Goal: Task Accomplishment & Management: Manage account settings

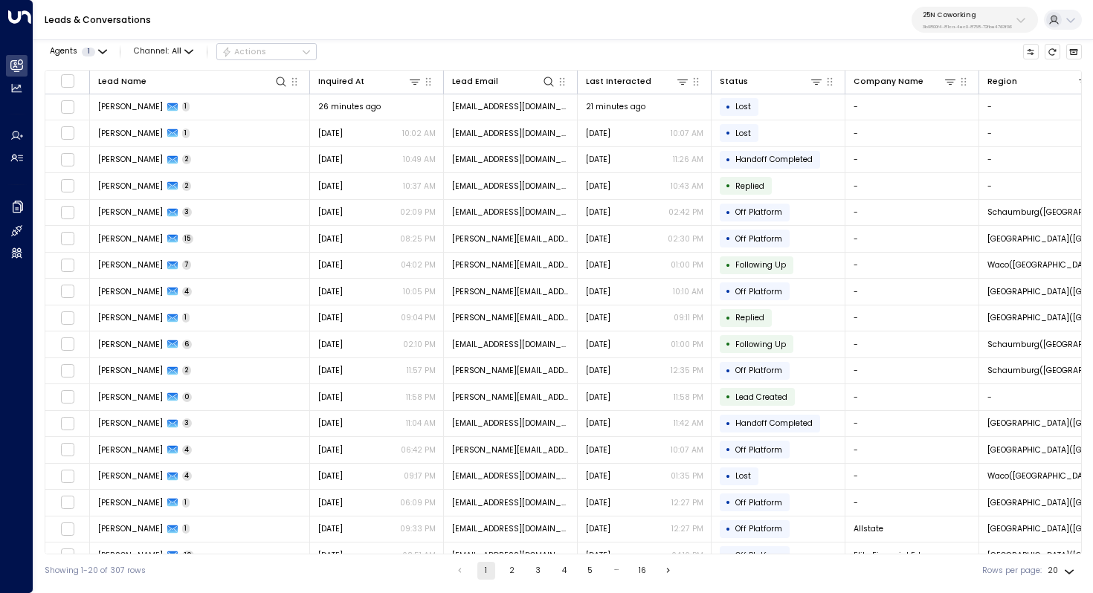
click at [947, 19] on div "25N Coworking 3b9800f4-81ca-4ec0-8758-72fbe4763f36" at bounding box center [967, 19] width 89 height 19
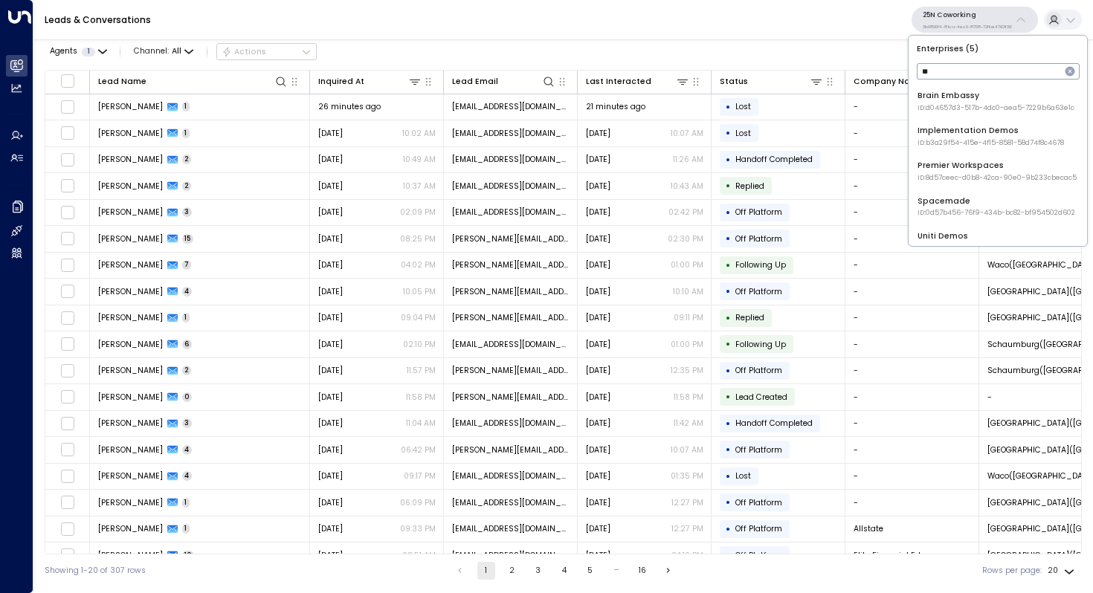
type input "*"
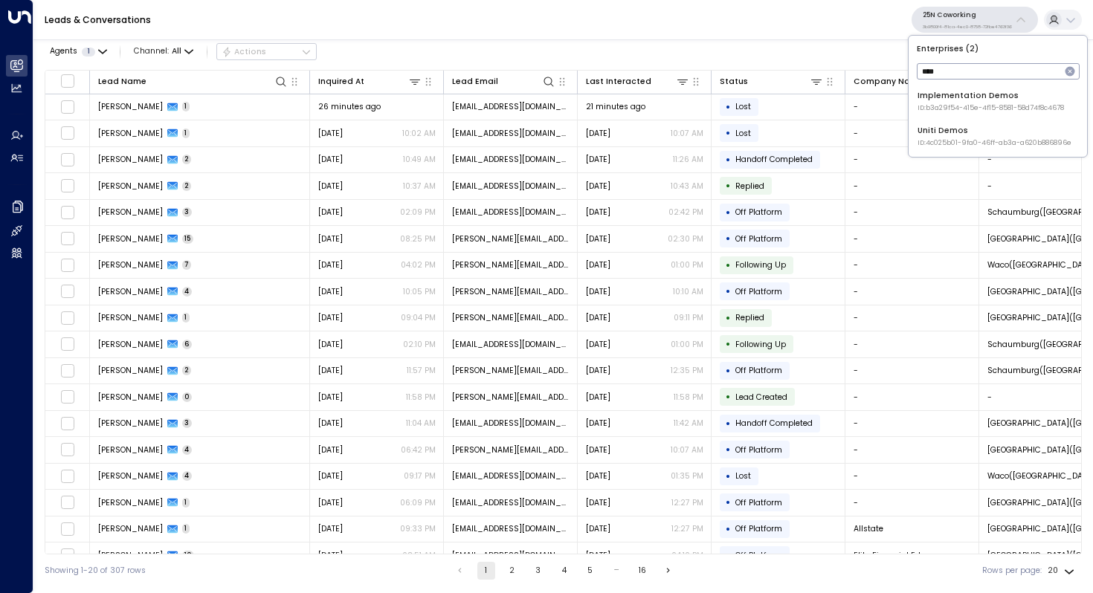
type input "****"
click at [982, 131] on div "Uniti Demos ID: 4c025b01-9fa0-46ff-ab3a-a620b886896e" at bounding box center [995, 136] width 154 height 23
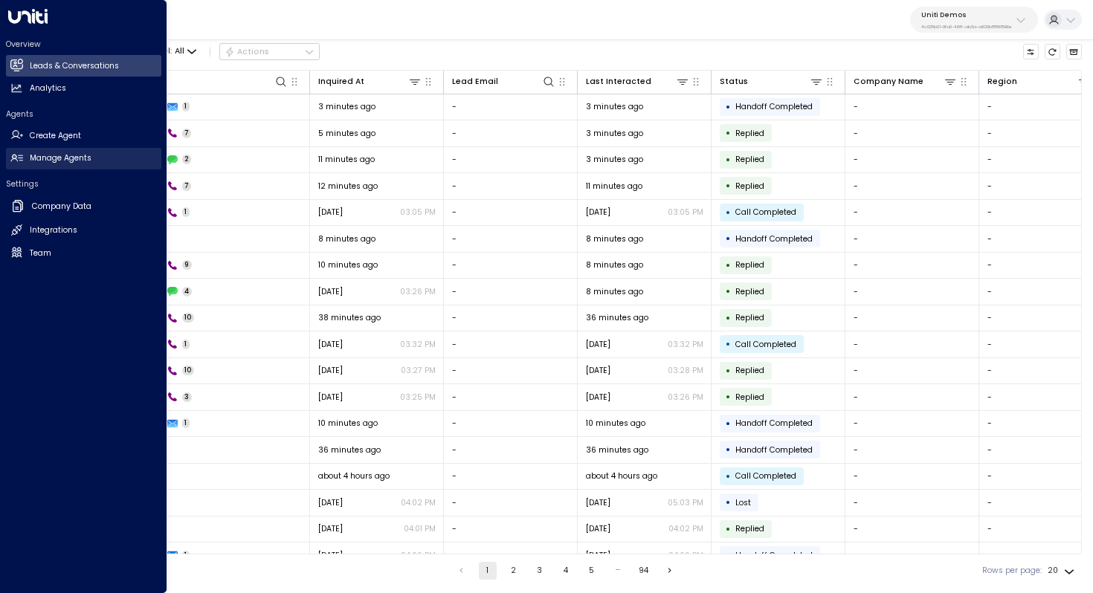
click at [36, 158] on h2 "Manage Agents" at bounding box center [61, 158] width 62 height 12
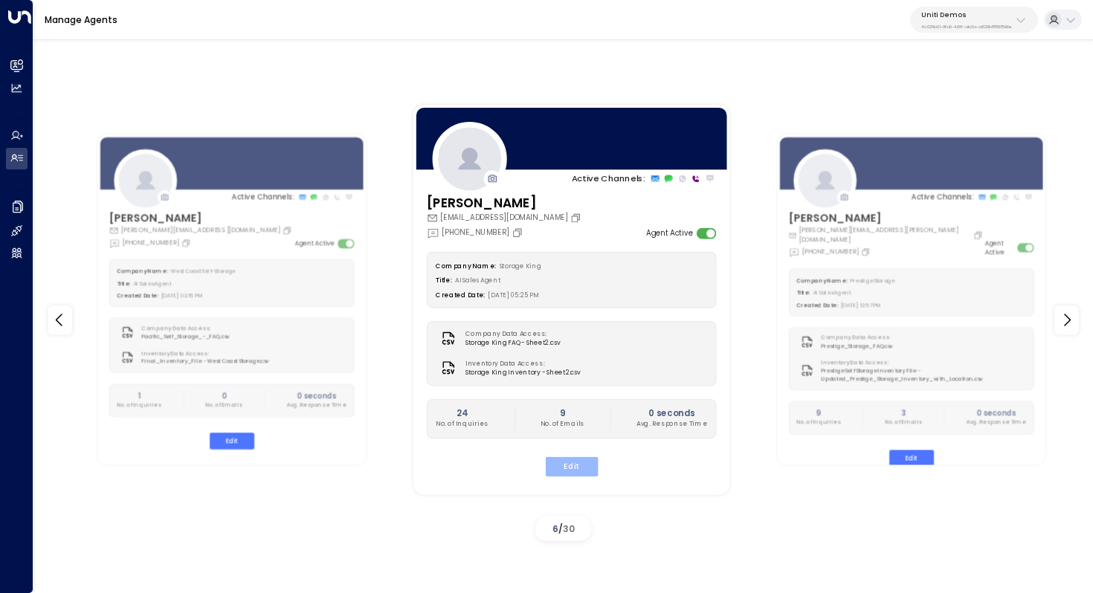
click at [576, 469] on button "Edit" at bounding box center [572, 466] width 53 height 19
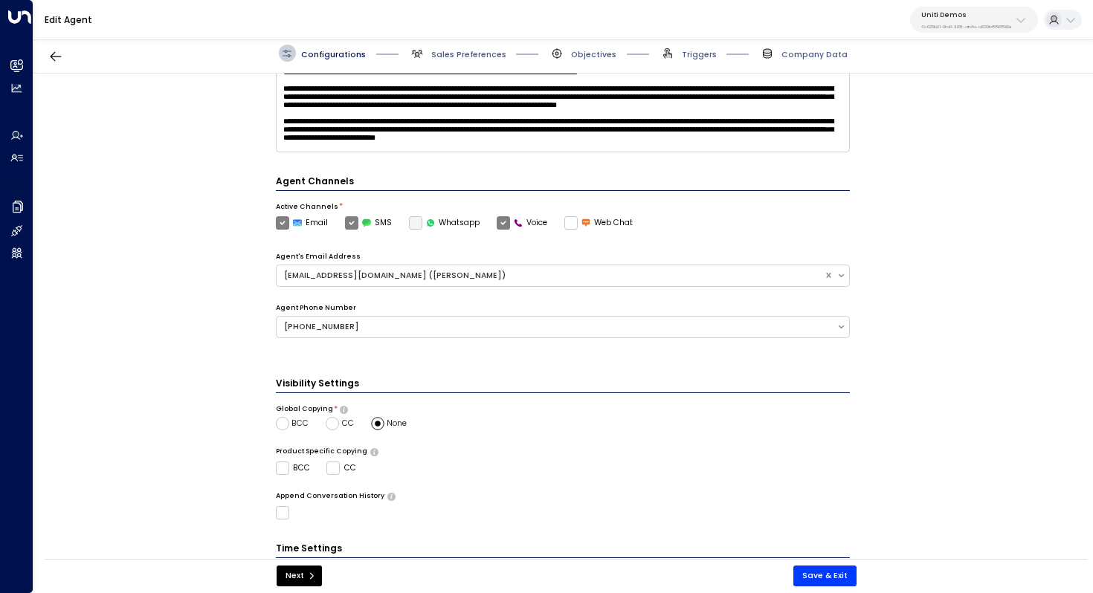
scroll to position [332, 0]
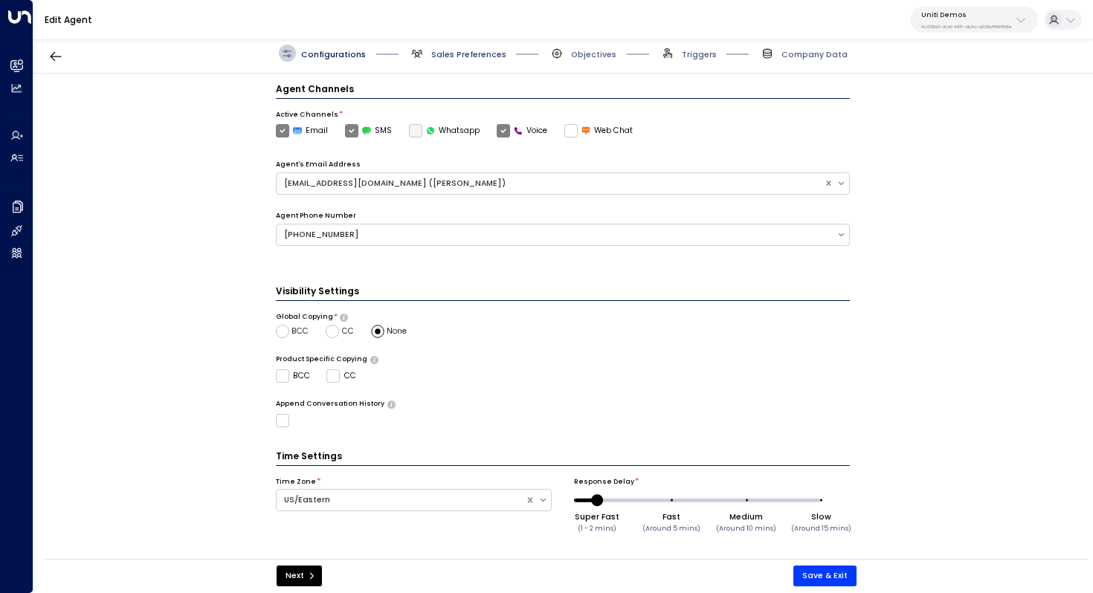
click at [476, 57] on span "Sales Preferences" at bounding box center [468, 54] width 75 height 11
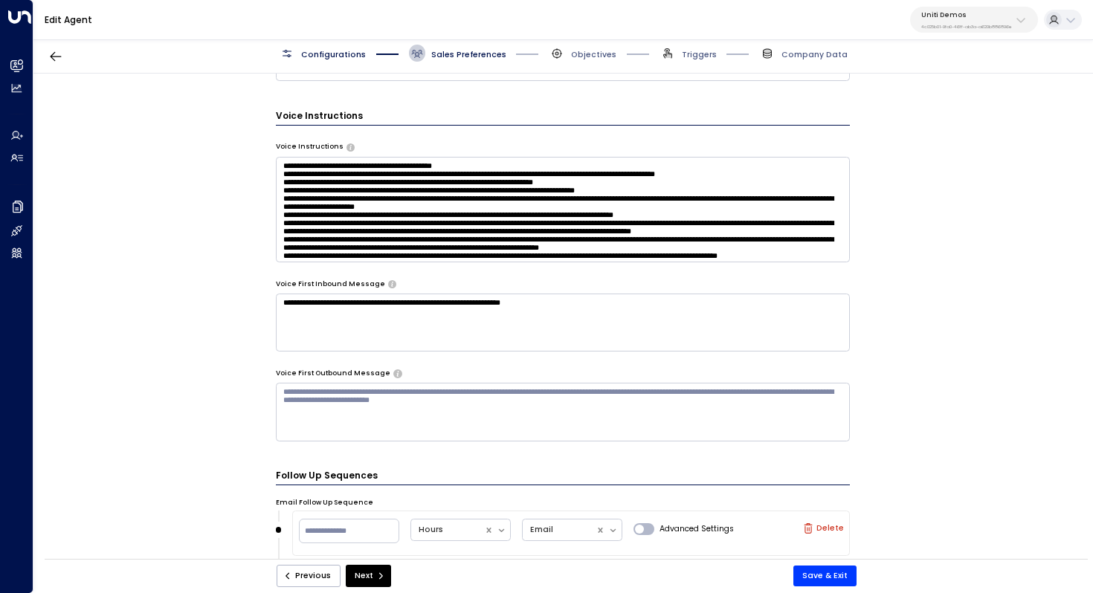
scroll to position [670, 0]
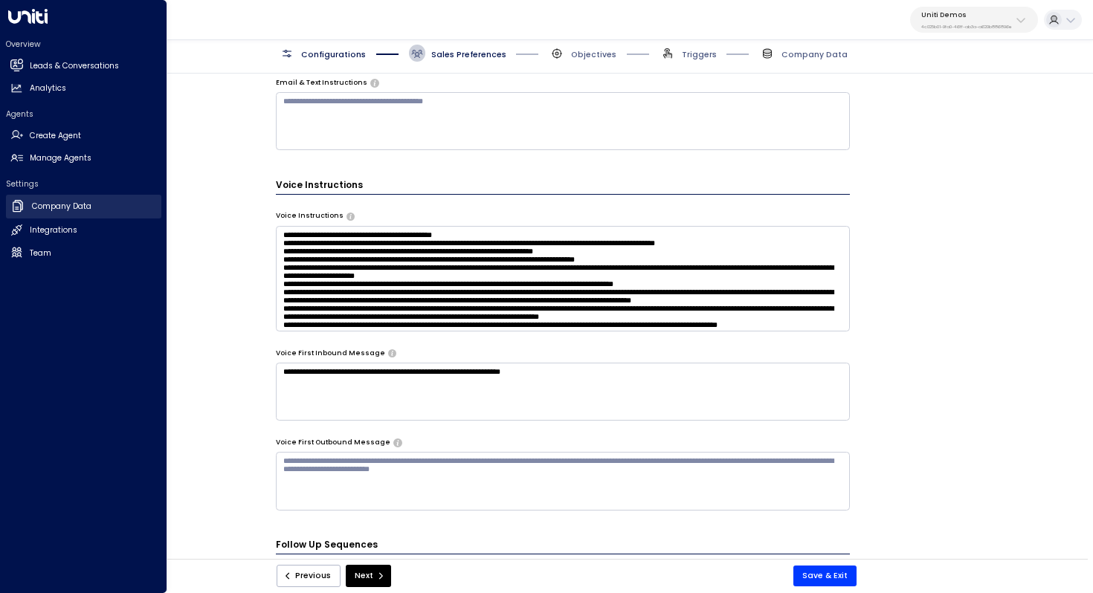
click at [87, 207] on h2 "Company Data" at bounding box center [61, 207] width 59 height 12
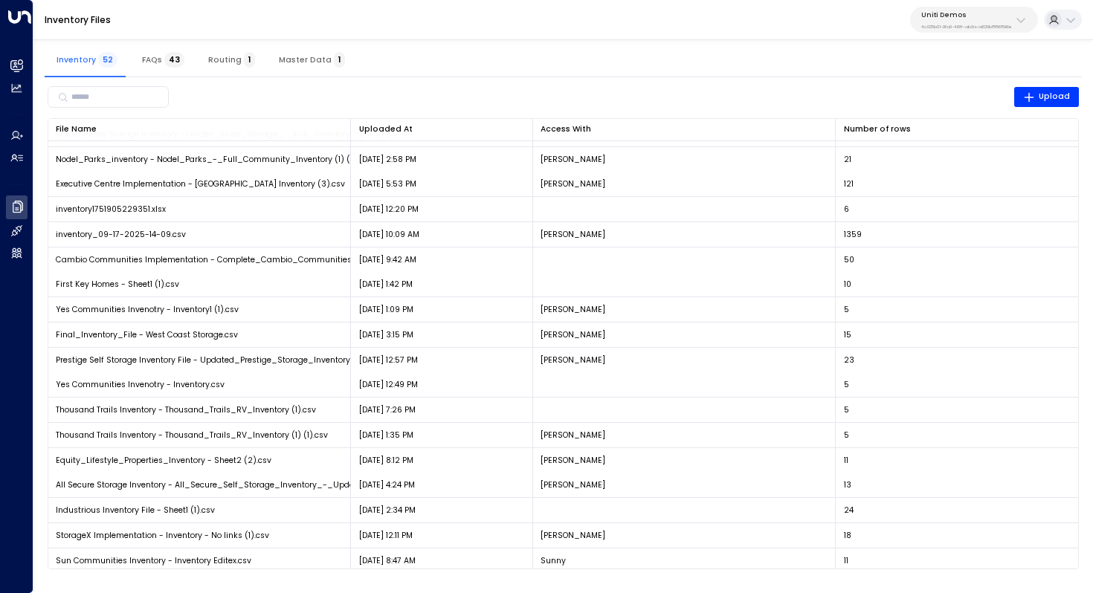
scroll to position [395, 0]
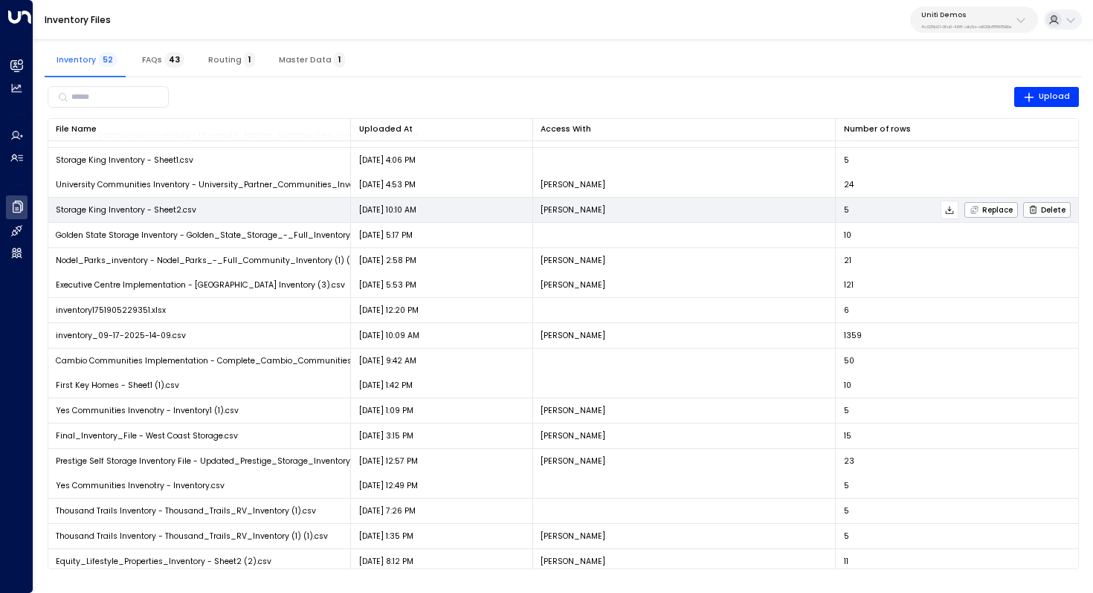
click at [950, 213] on icon at bounding box center [949, 210] width 10 height 10
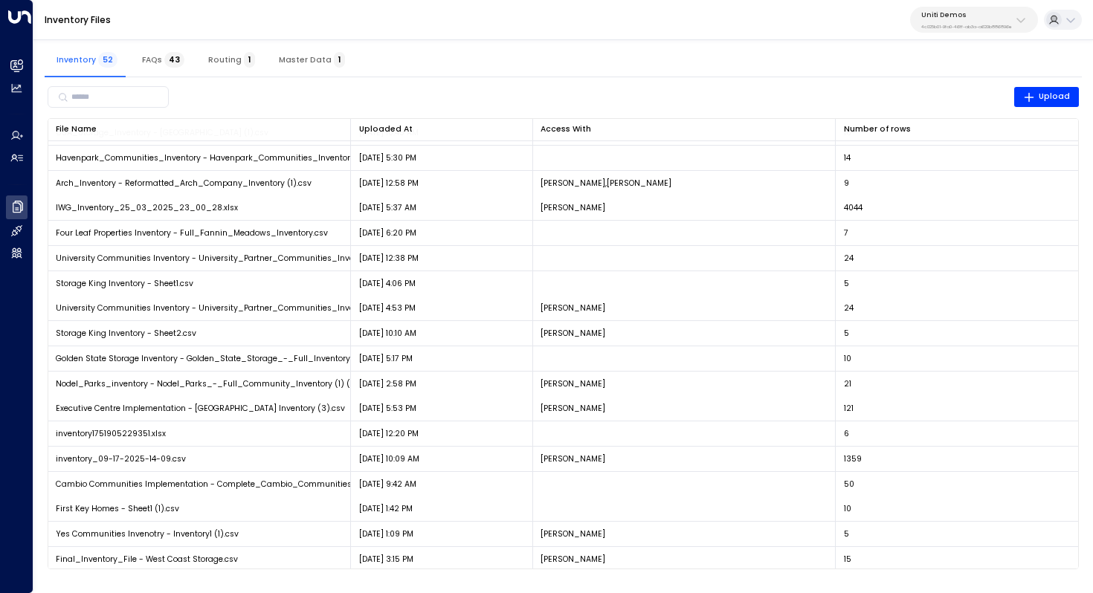
scroll to position [277, 0]
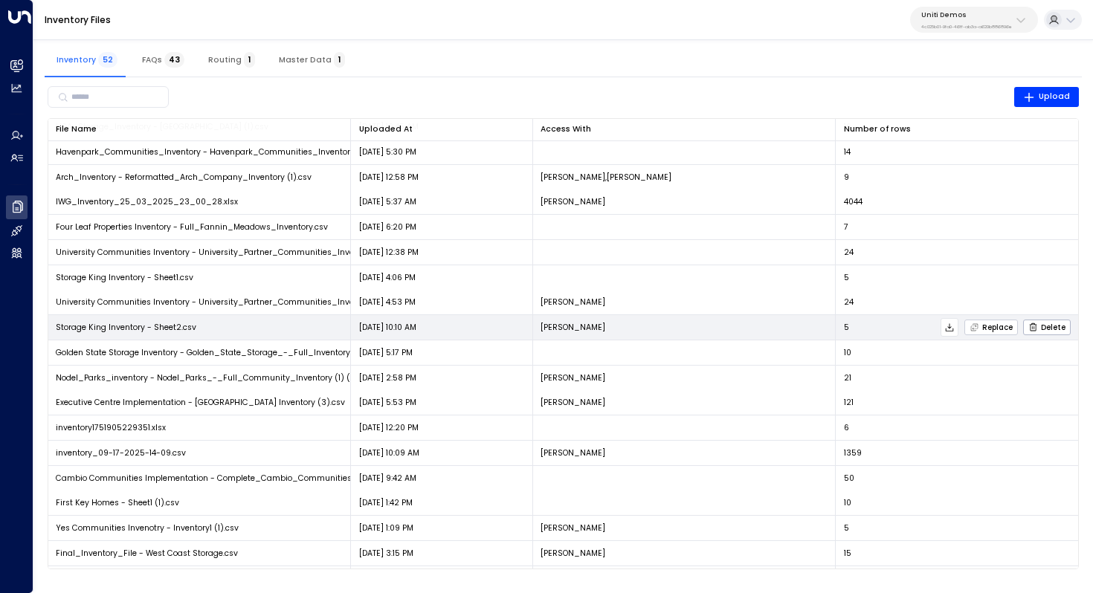
click at [988, 330] on span "Replace" at bounding box center [991, 328] width 43 height 10
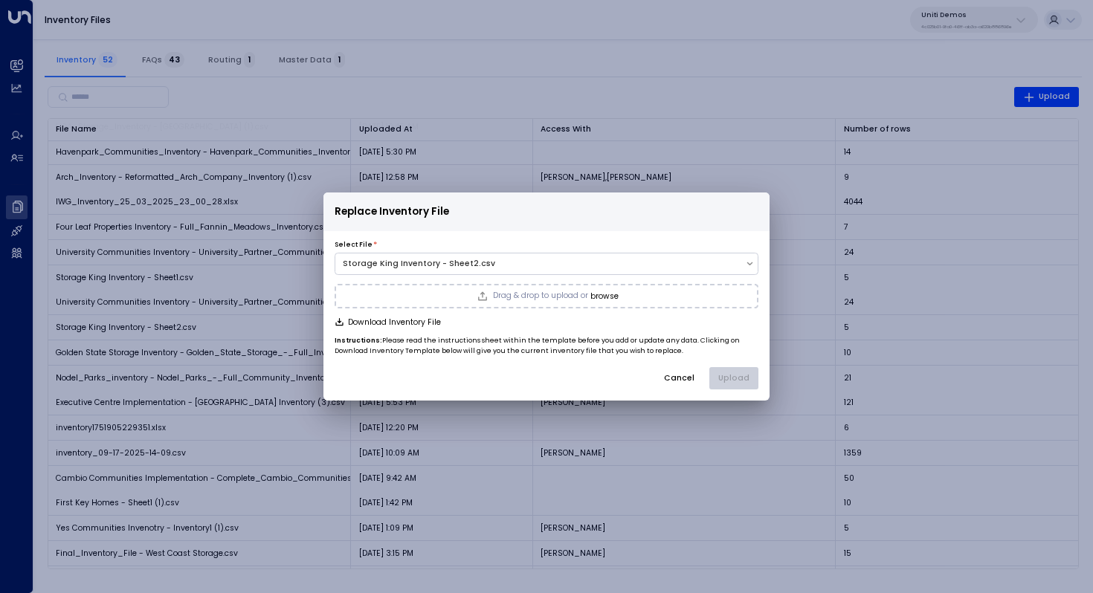
click at [605, 299] on button "browse" at bounding box center [604, 296] width 28 height 9
click at [734, 376] on button "Upload" at bounding box center [733, 378] width 49 height 22
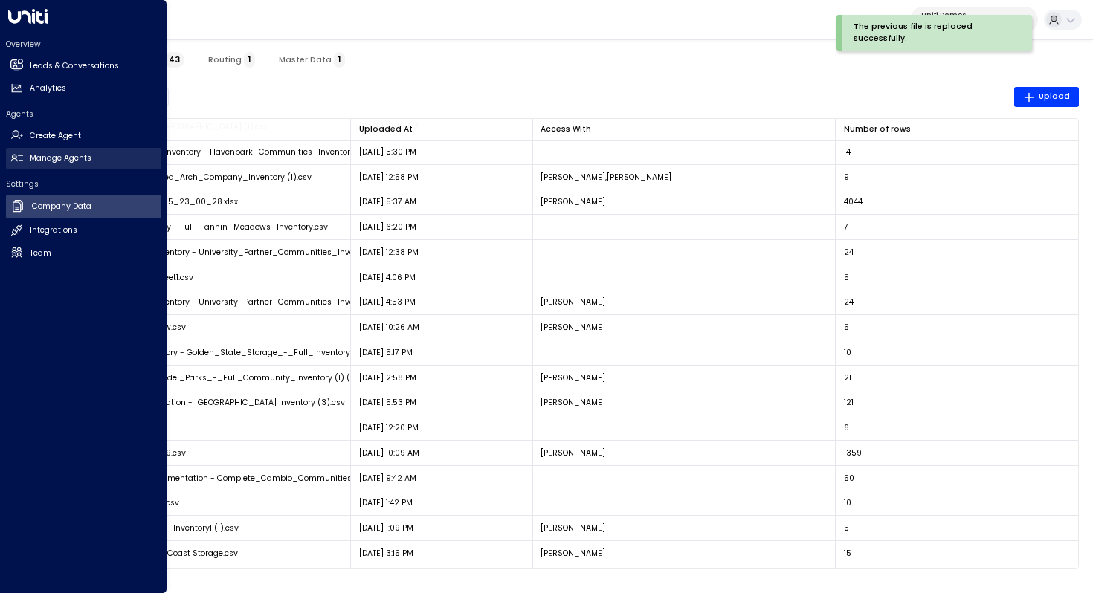
click at [88, 159] on h2 "Manage Agents" at bounding box center [61, 158] width 62 height 12
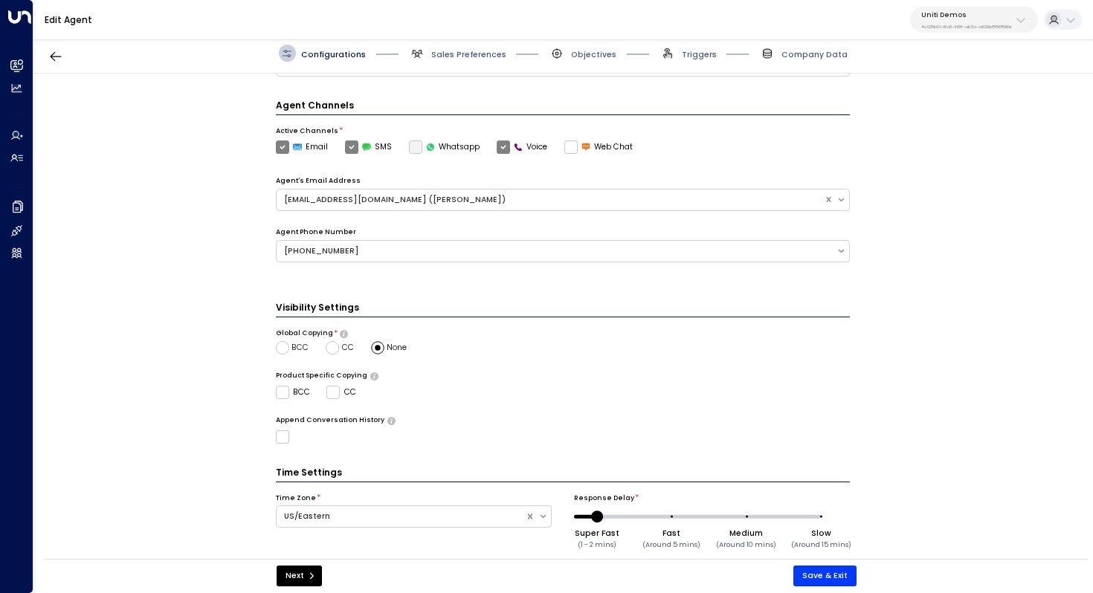
scroll to position [332, 0]
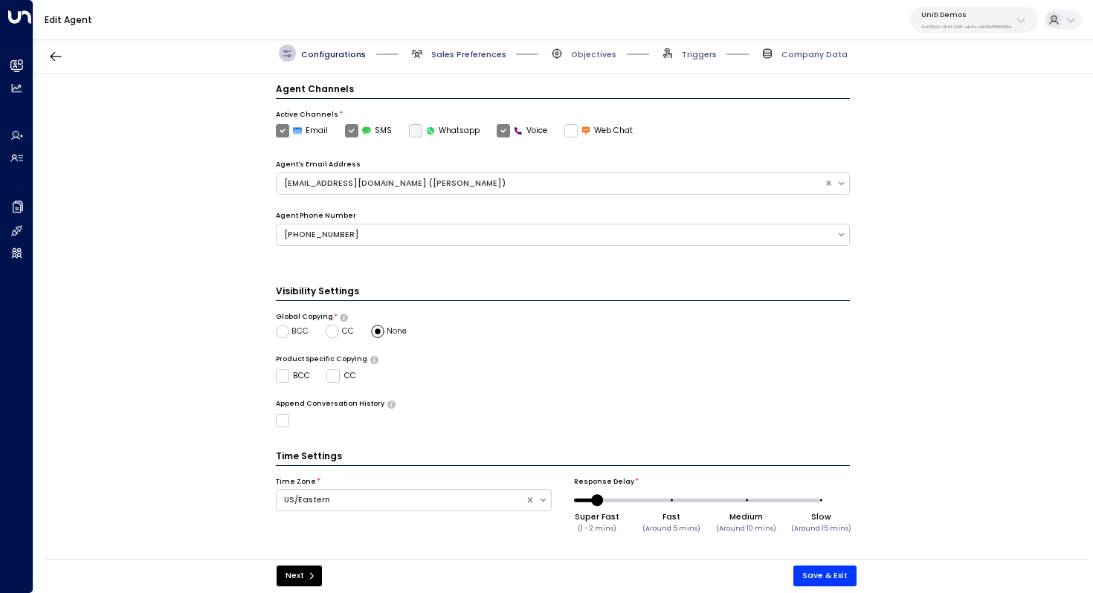
click at [468, 59] on span "Sales Preferences" at bounding box center [468, 54] width 75 height 11
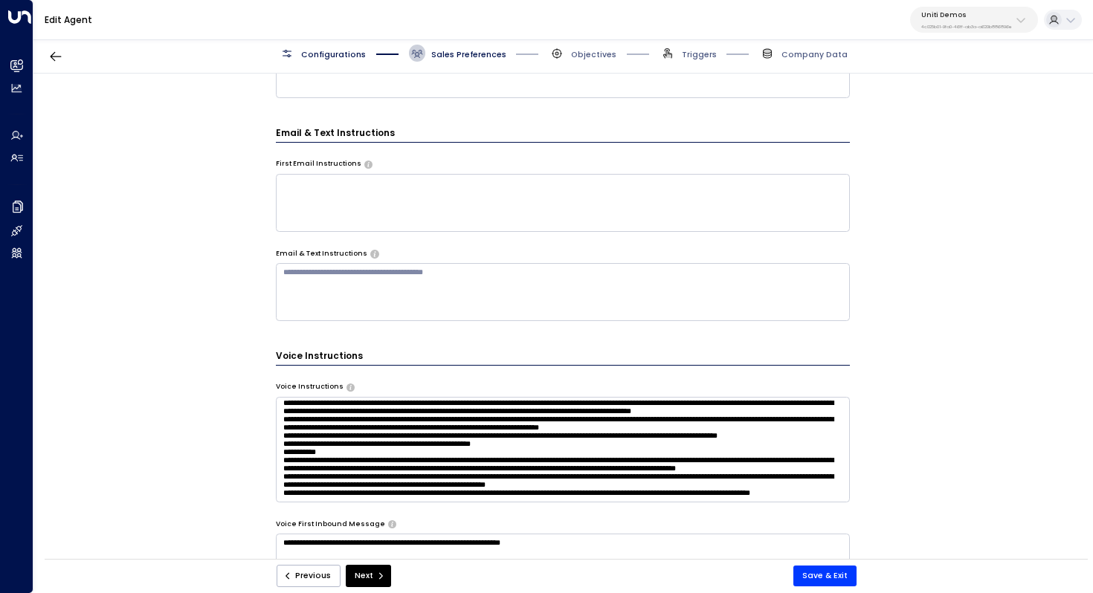
scroll to position [451, 0]
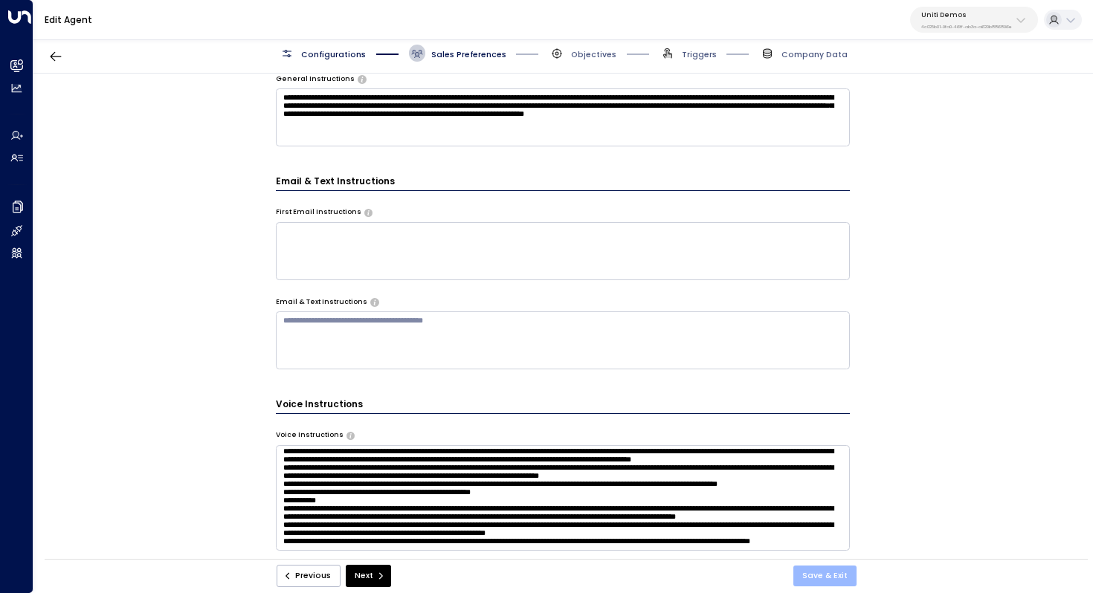
click at [826, 575] on button "Save & Exit" at bounding box center [824, 576] width 63 height 21
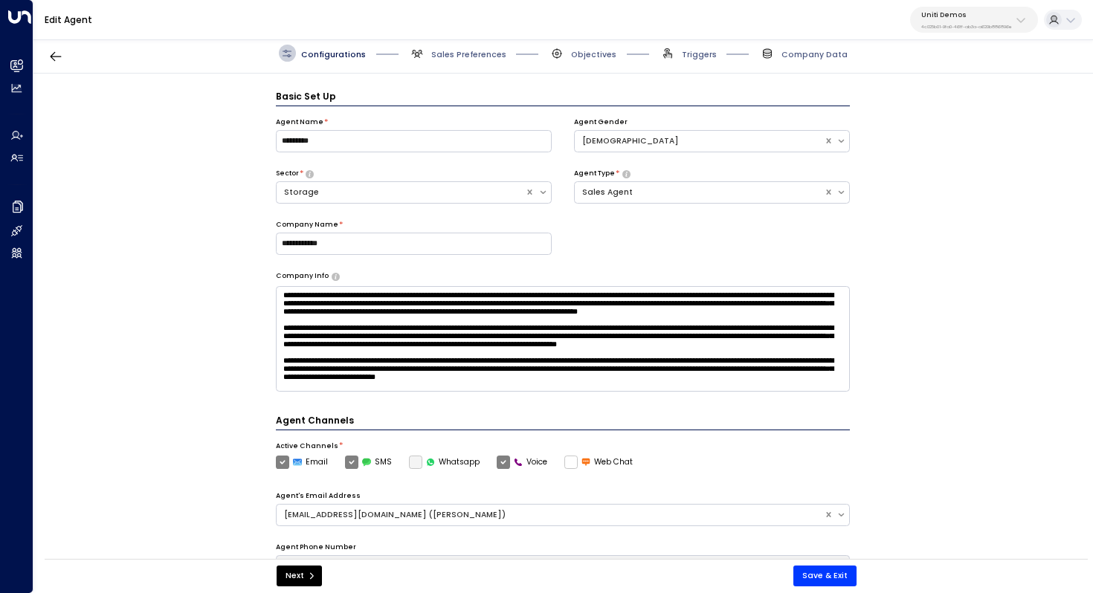
scroll to position [16, 0]
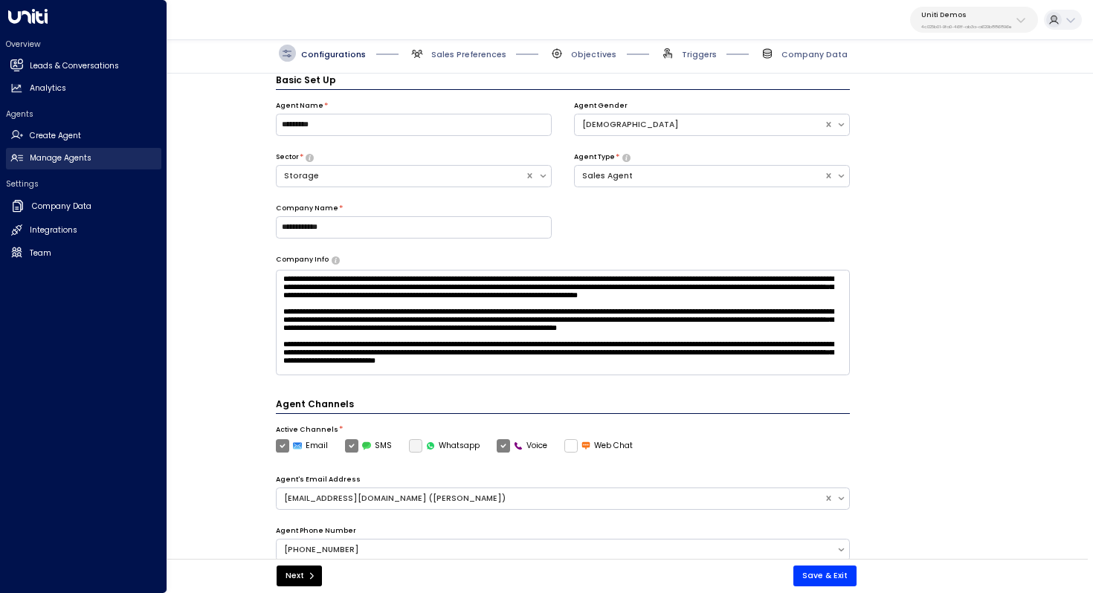
click at [47, 160] on h2 "Manage Agents" at bounding box center [61, 158] width 62 height 12
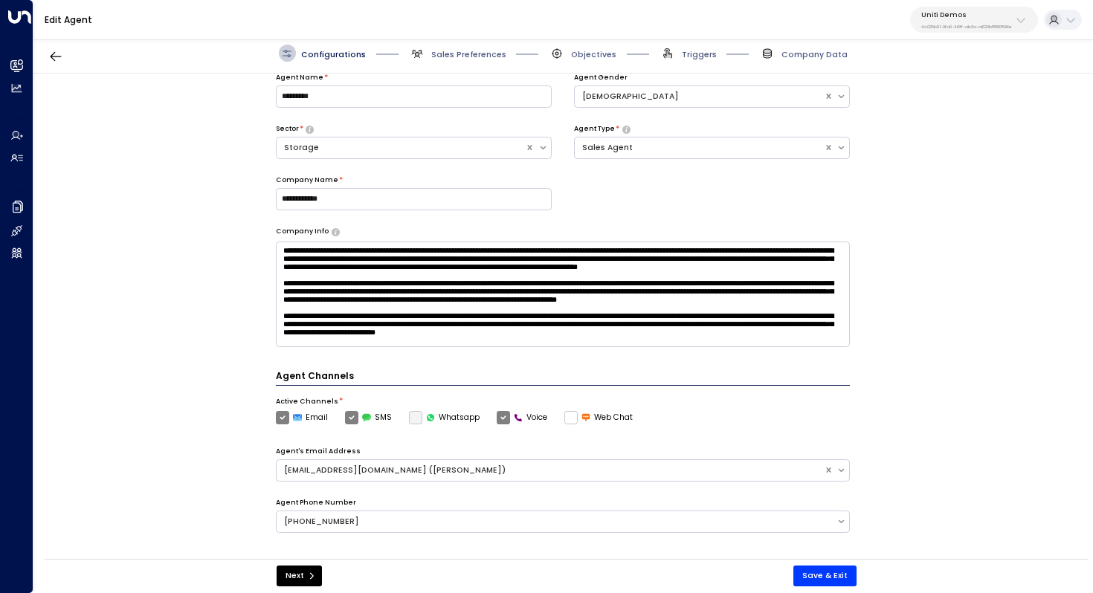
scroll to position [44, 0]
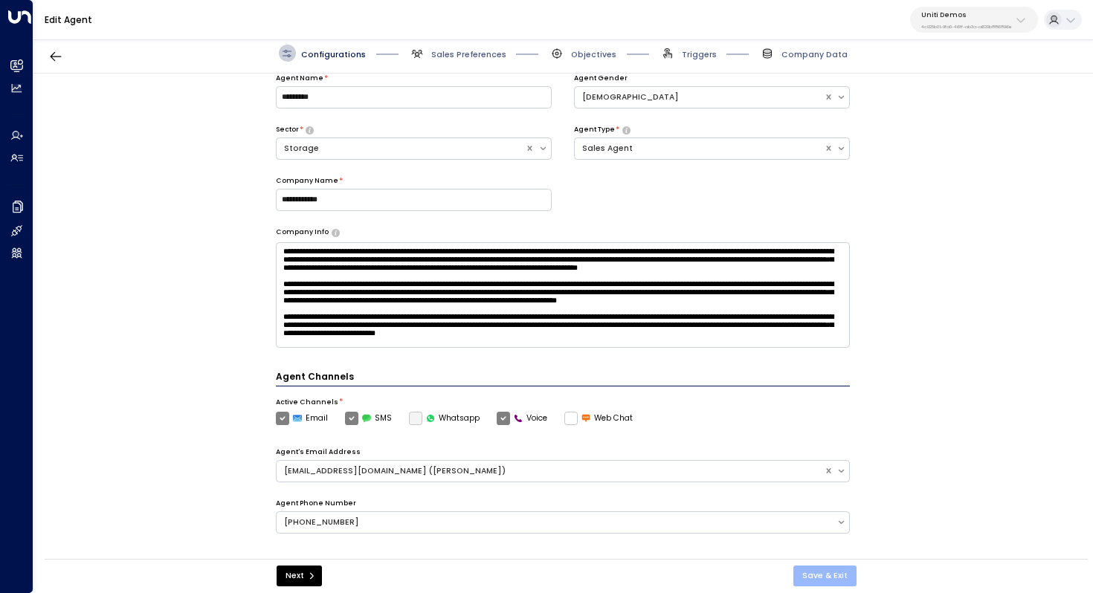
click at [832, 580] on button "Save & Exit" at bounding box center [824, 576] width 63 height 21
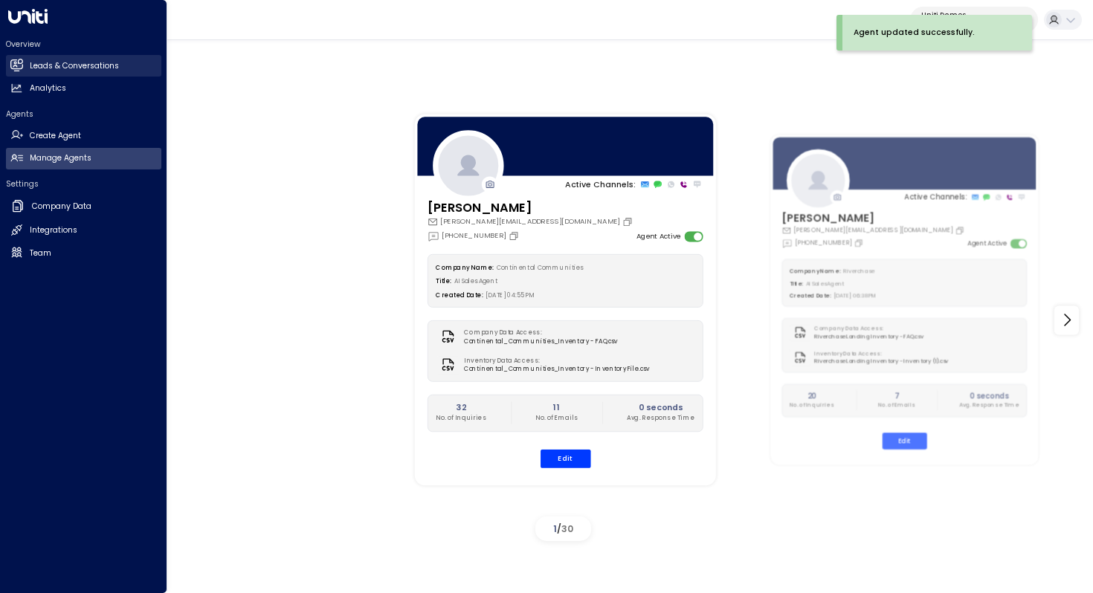
click at [65, 61] on h2 "Leads & Conversations" at bounding box center [74, 66] width 89 height 12
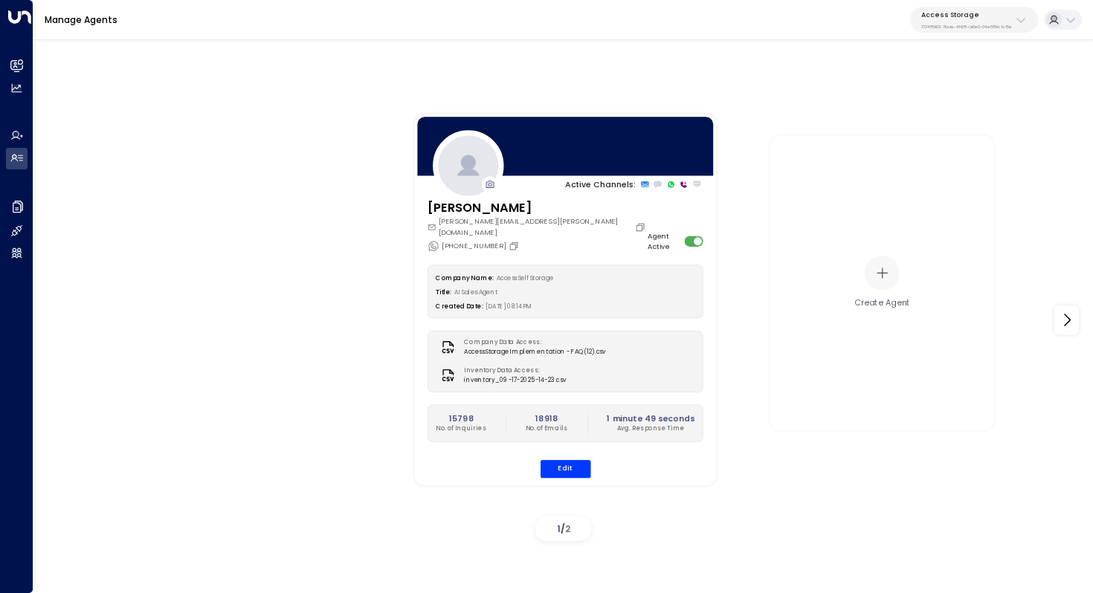
click at [961, 22] on div "Access Storage 17248963-7bae-4f68-a6e0-04e589c1c15e" at bounding box center [966, 19] width 91 height 19
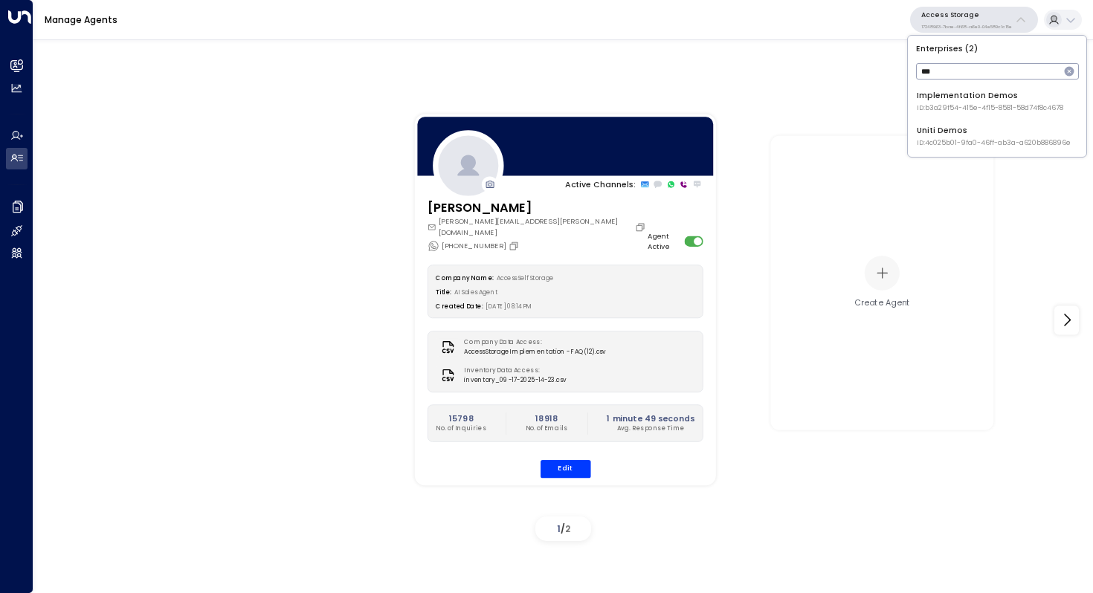
type input "***"
click at [951, 134] on div "Uniti Demos ID: 4c025b01-9fa0-46ff-ab3a-a620b886896e" at bounding box center [994, 136] width 154 height 23
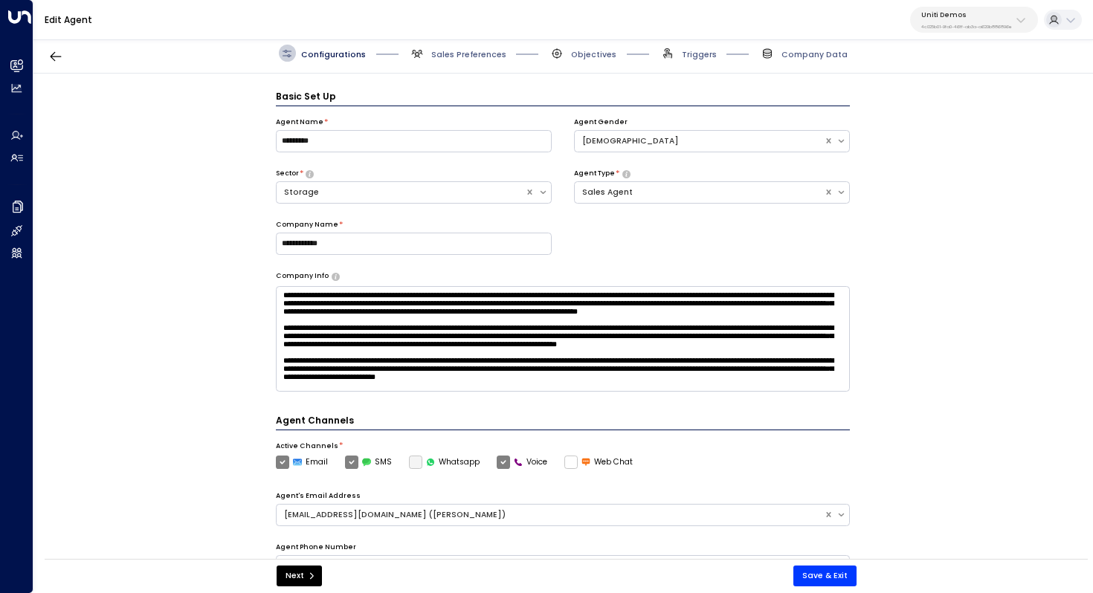
scroll to position [16, 0]
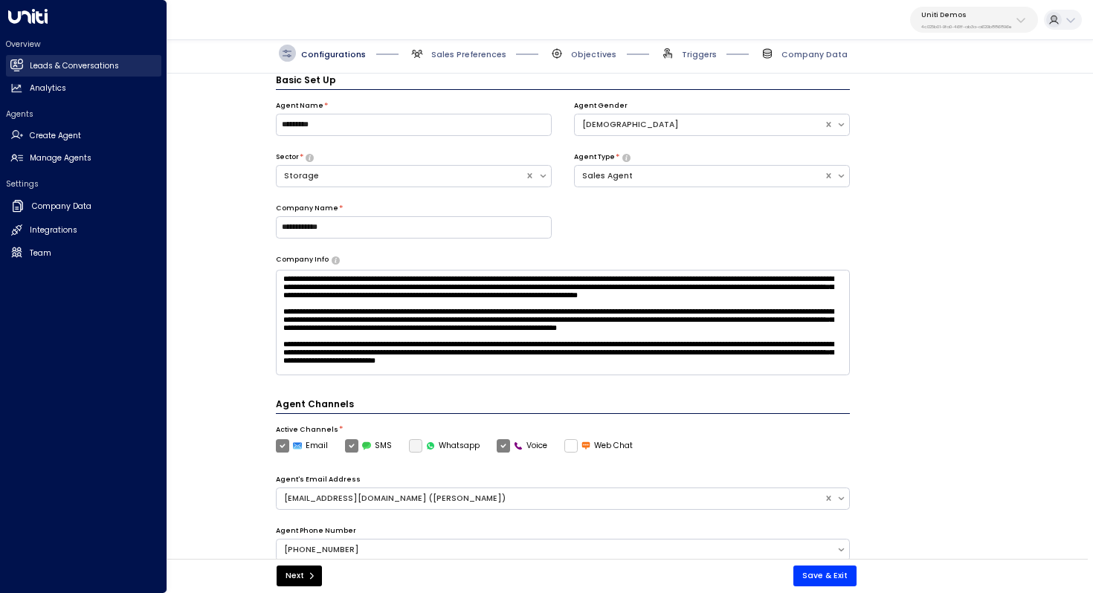
click at [75, 65] on h2 "Leads & Conversations" at bounding box center [74, 66] width 89 height 12
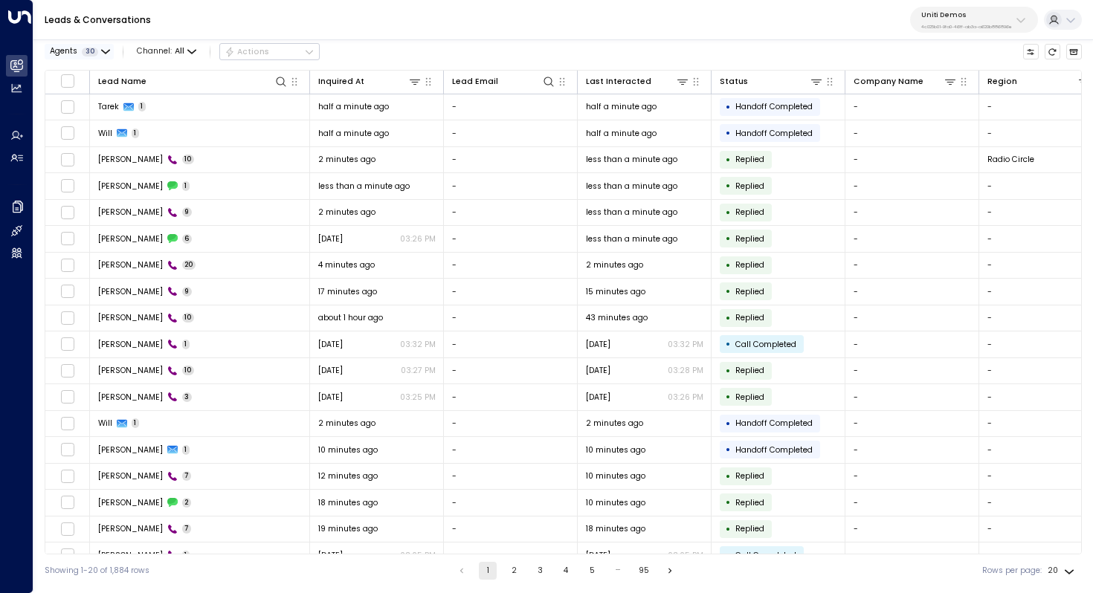
click at [94, 53] on span "30" at bounding box center [90, 52] width 16 height 9
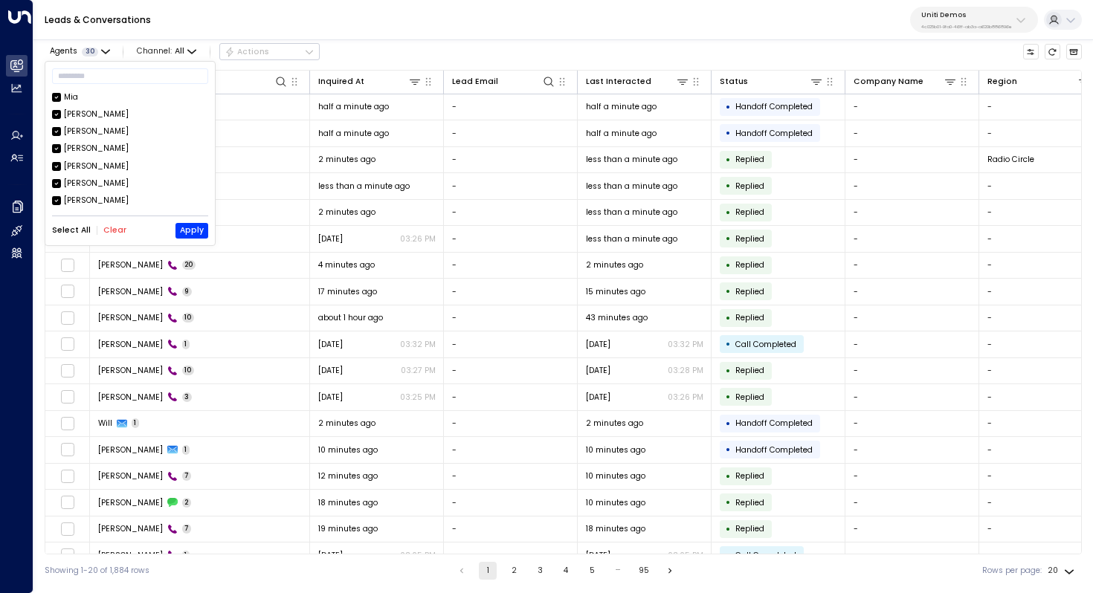
click at [110, 231] on button "Clear" at bounding box center [114, 230] width 23 height 9
click at [196, 238] on button "Apply" at bounding box center [191, 231] width 33 height 16
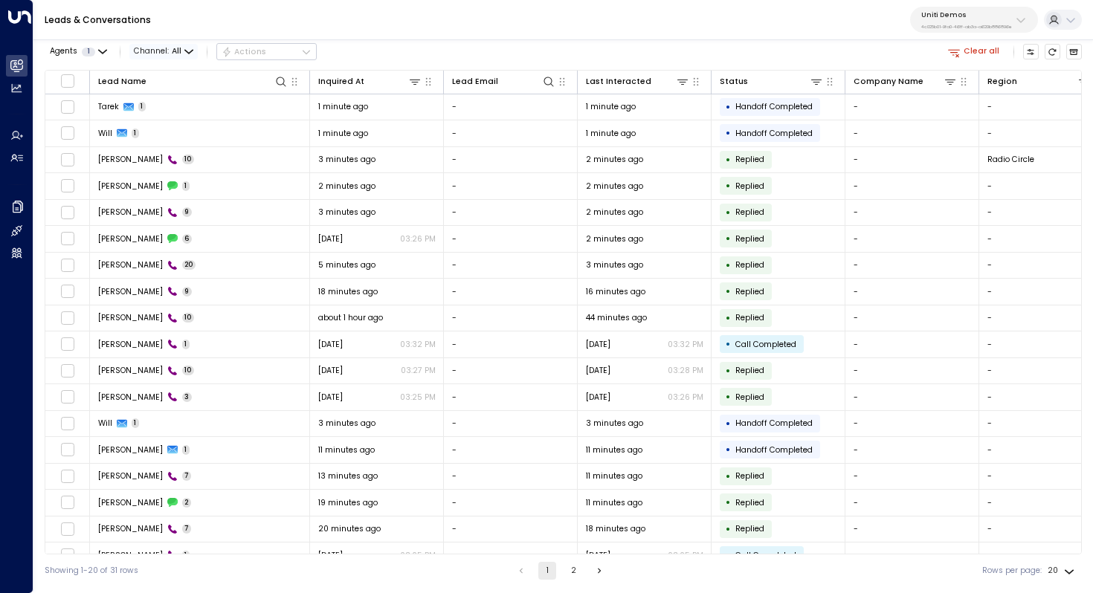
click at [192, 51] on span "Channel: All" at bounding box center [163, 52] width 68 height 16
click at [176, 132] on p "Voice" at bounding box center [170, 135] width 48 height 12
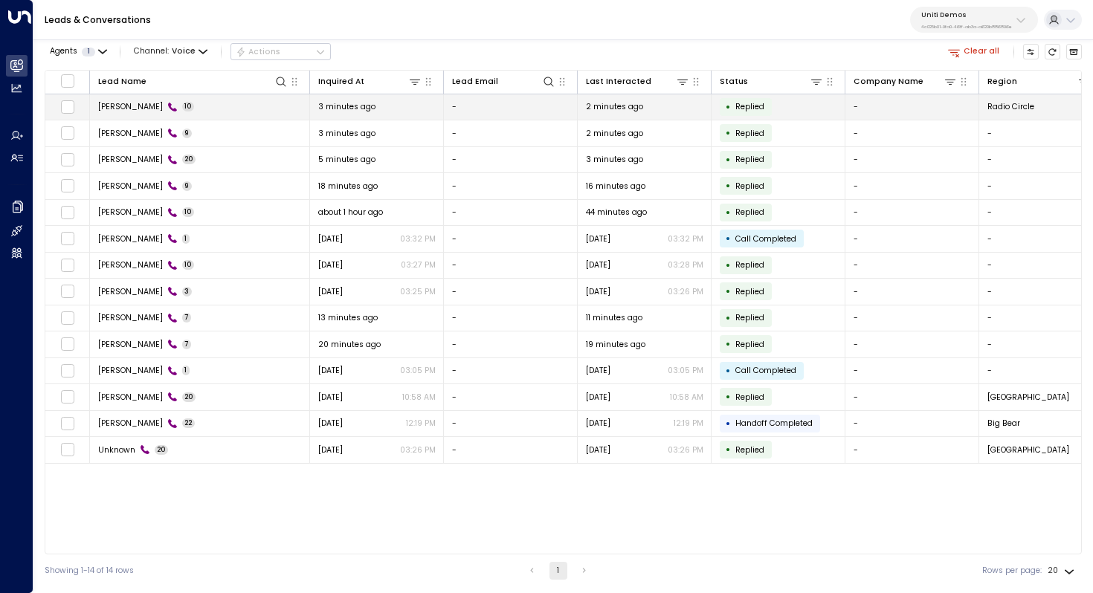
click at [124, 109] on span "Tarek Knowles" at bounding box center [130, 106] width 65 height 11
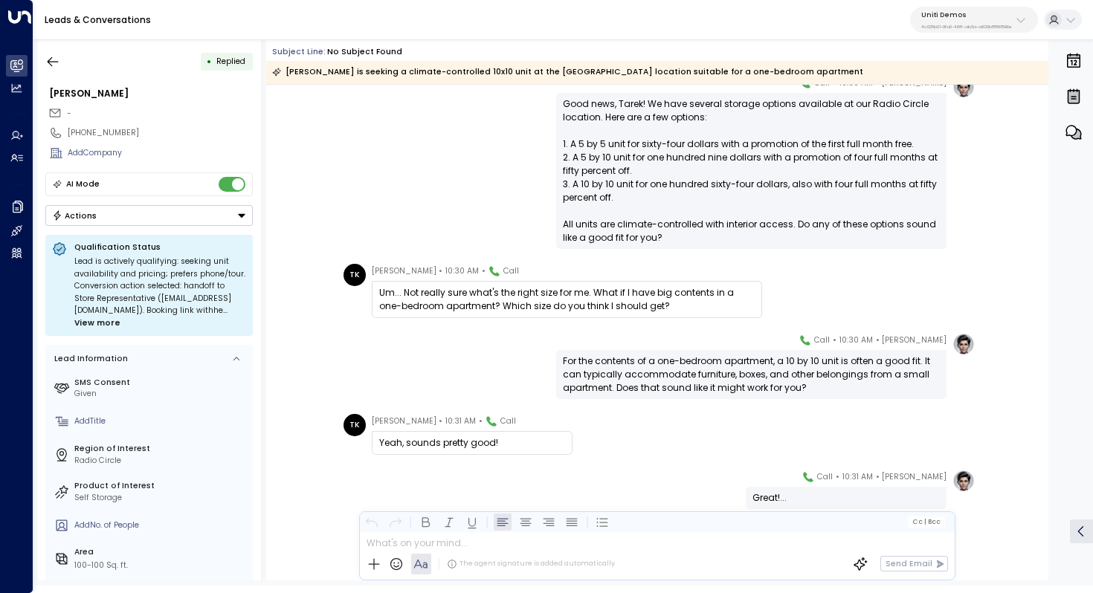
scroll to position [326, 0]
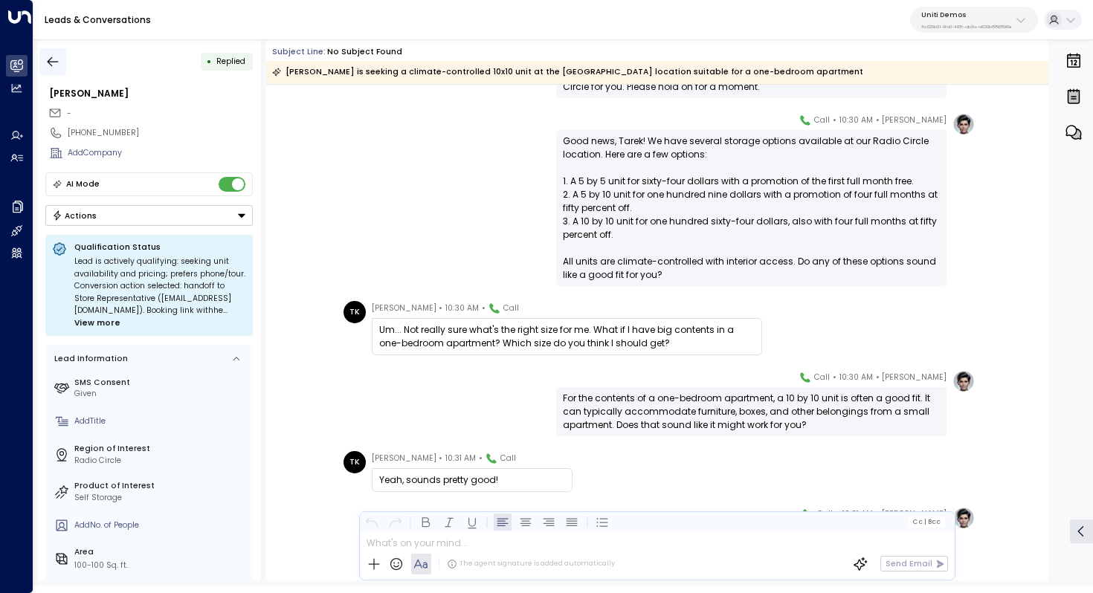
click at [51, 68] on icon "button" at bounding box center [52, 61] width 15 height 15
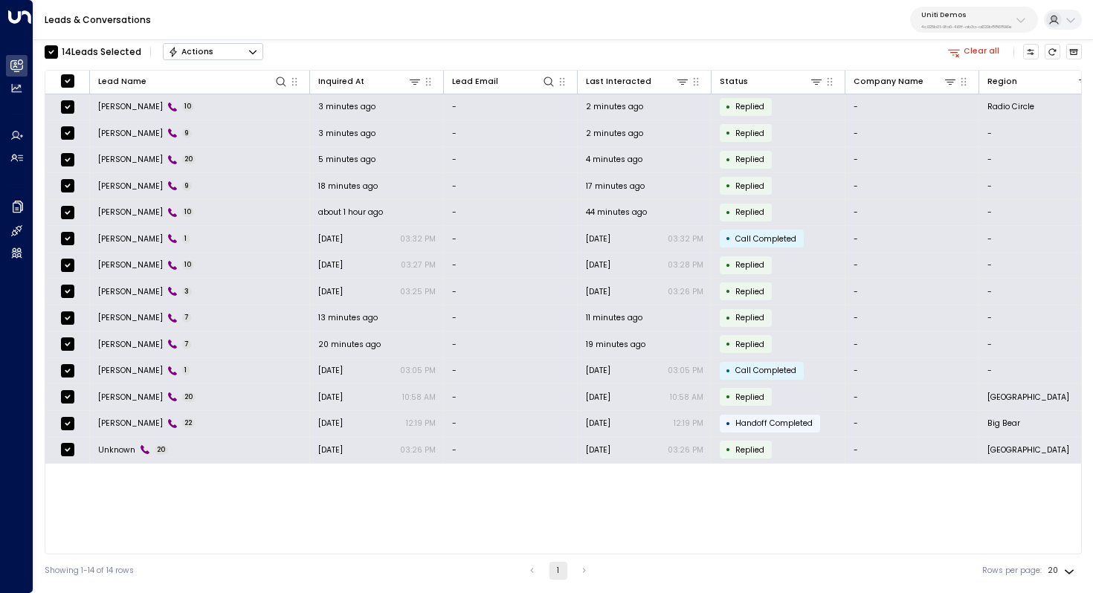
click at [248, 51] on icon "Button group with a nested menu" at bounding box center [253, 52] width 10 height 10
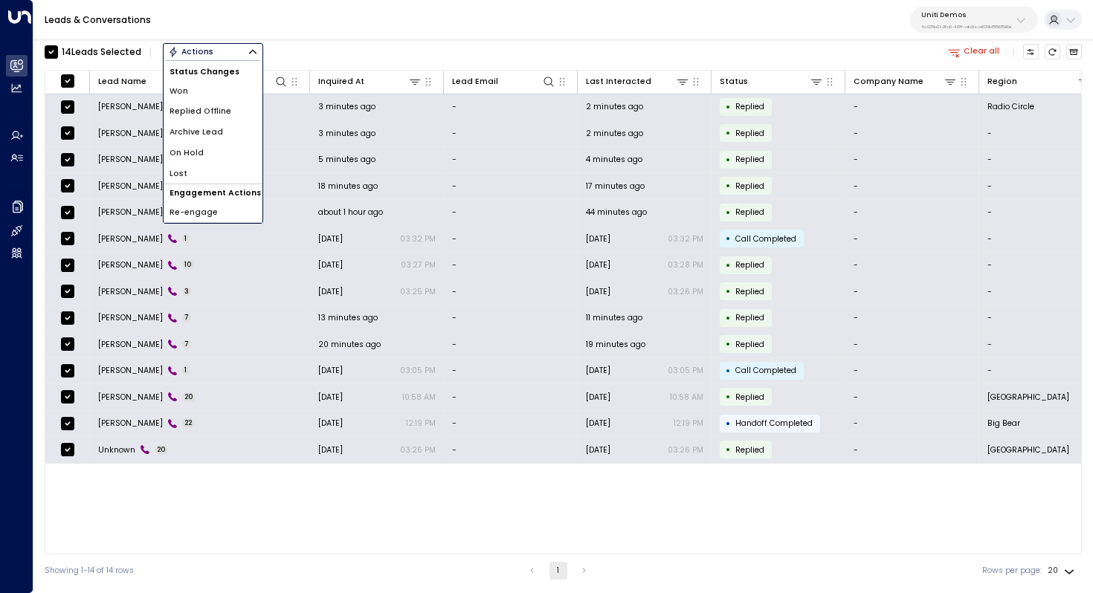
click at [304, 41] on div "14 Lead s Selected Actions Status Changes Won Replied Offline Archive Lead On H…" at bounding box center [563, 51] width 1037 height 25
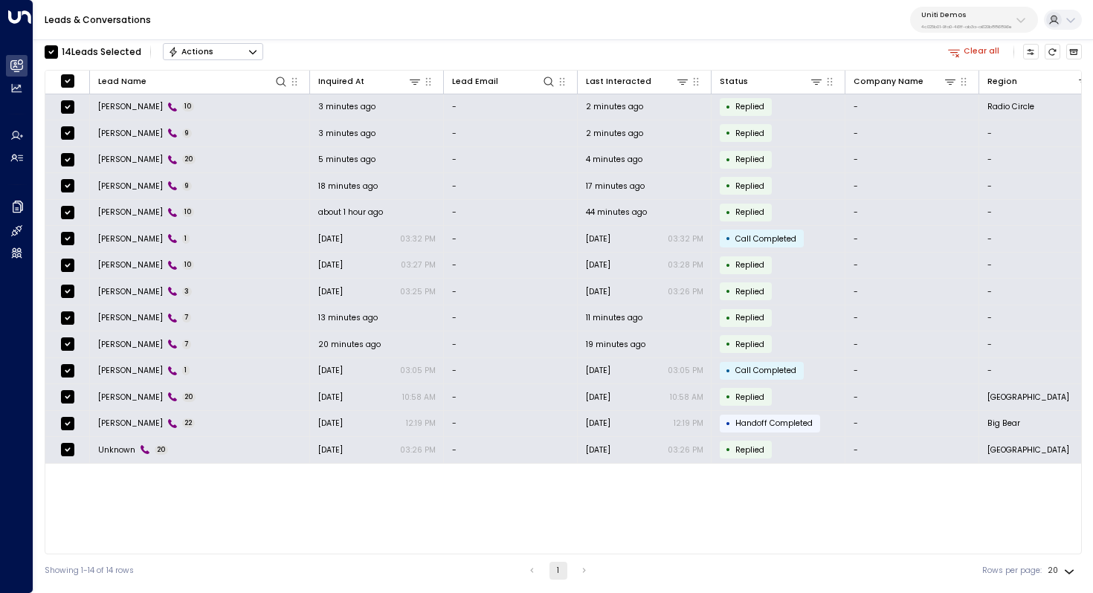
click at [249, 49] on icon "Button group with a nested menu" at bounding box center [253, 52] width 10 height 10
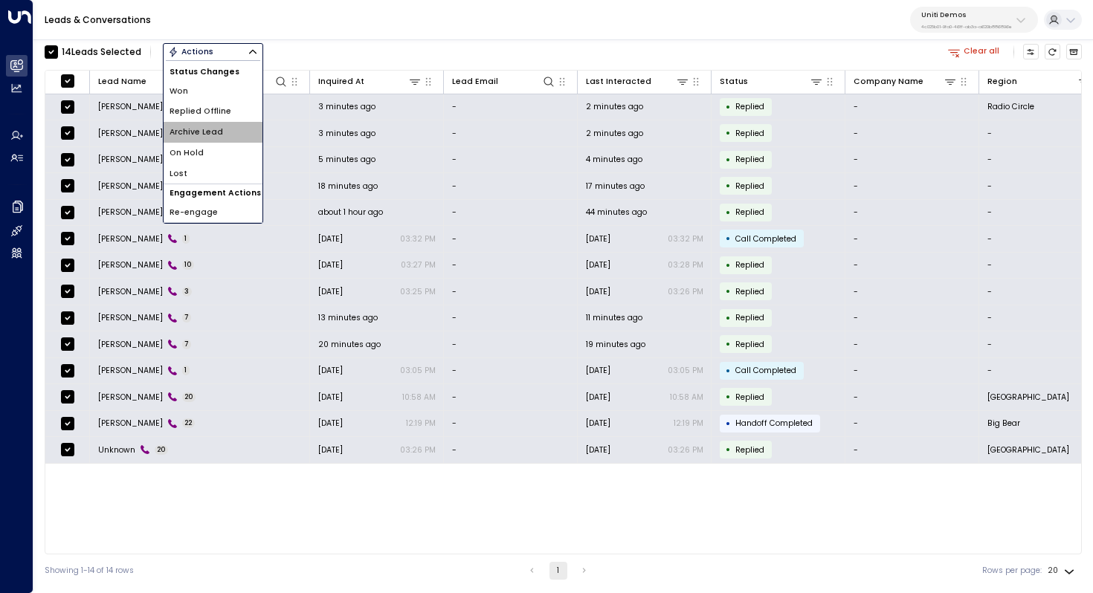
click at [227, 129] on li "Archive Lead" at bounding box center [213, 132] width 99 height 21
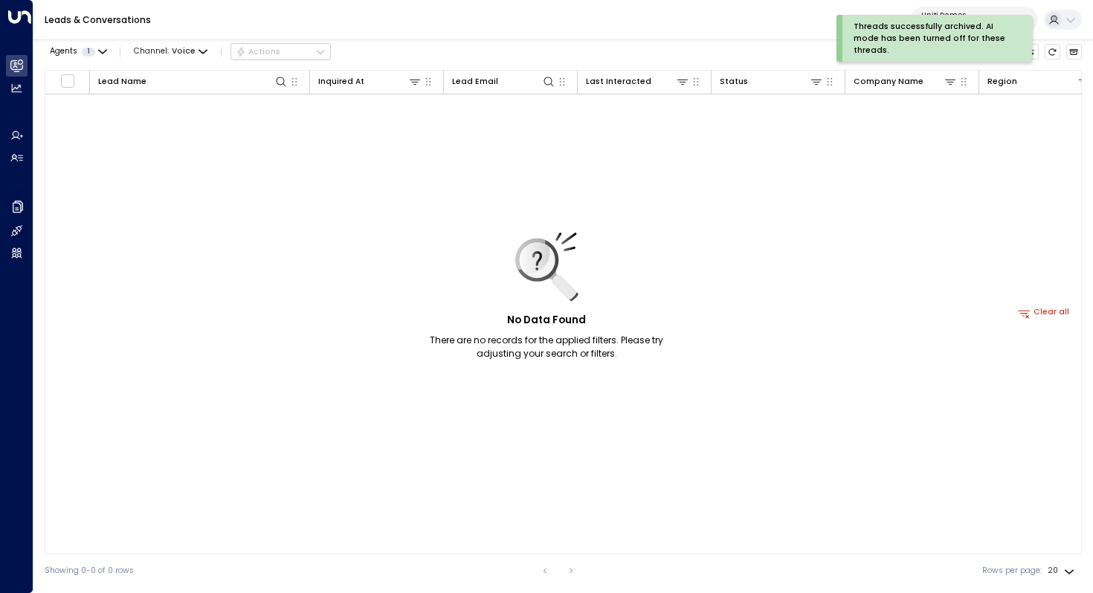
click at [776, 45] on div "Agents 1 Channel: Voice Actions Clear all" at bounding box center [563, 51] width 1037 height 25
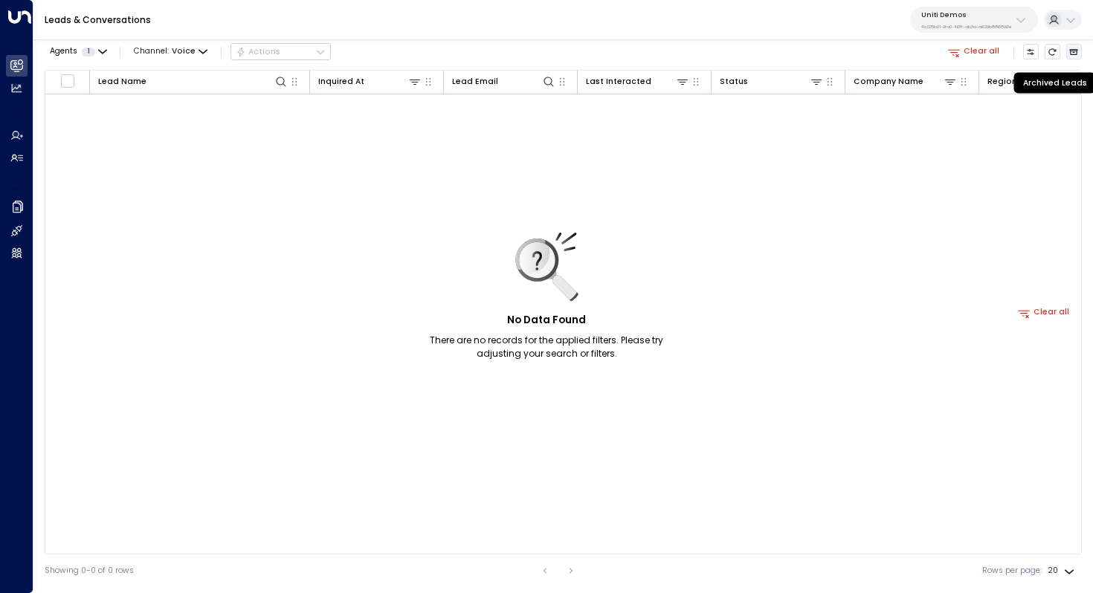
click at [1071, 51] on icon "Archived Leads" at bounding box center [1073, 52] width 9 height 9
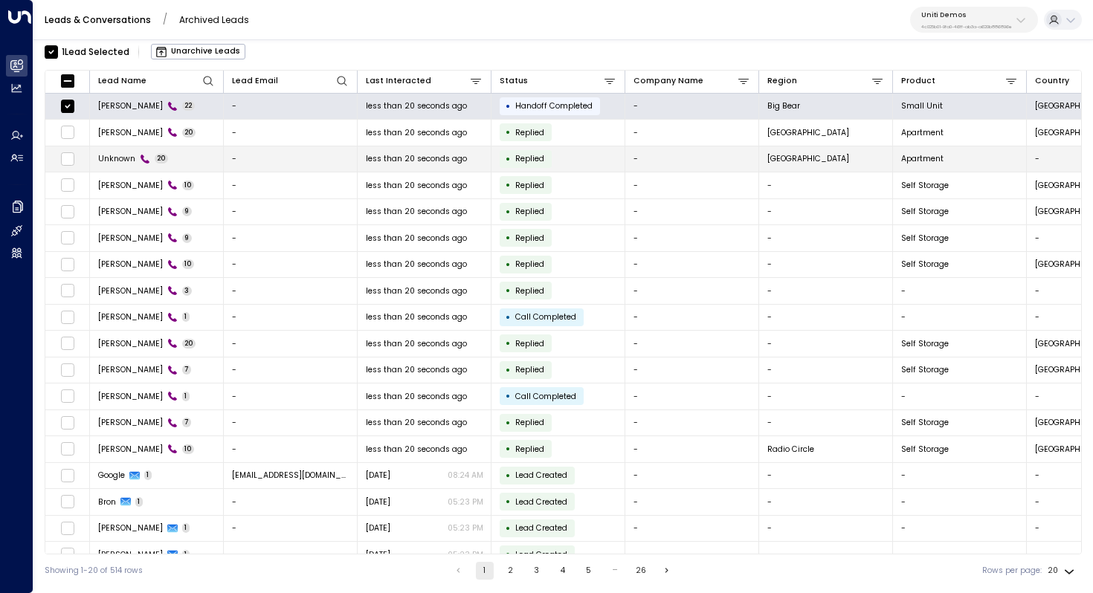
click at [72, 169] on td at bounding box center [67, 159] width 45 height 26
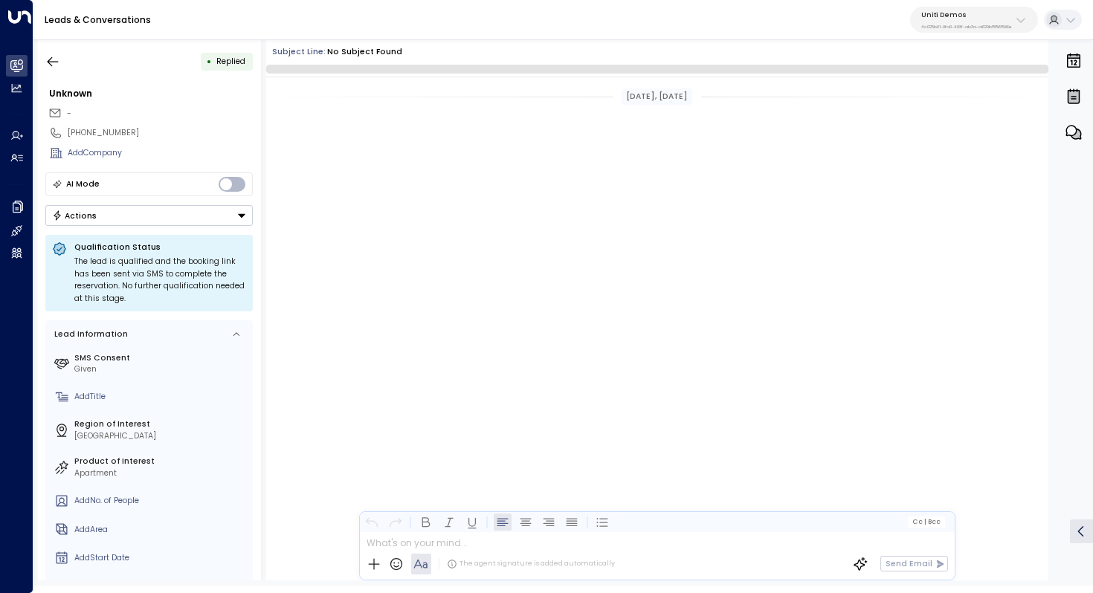
scroll to position [2659, 0]
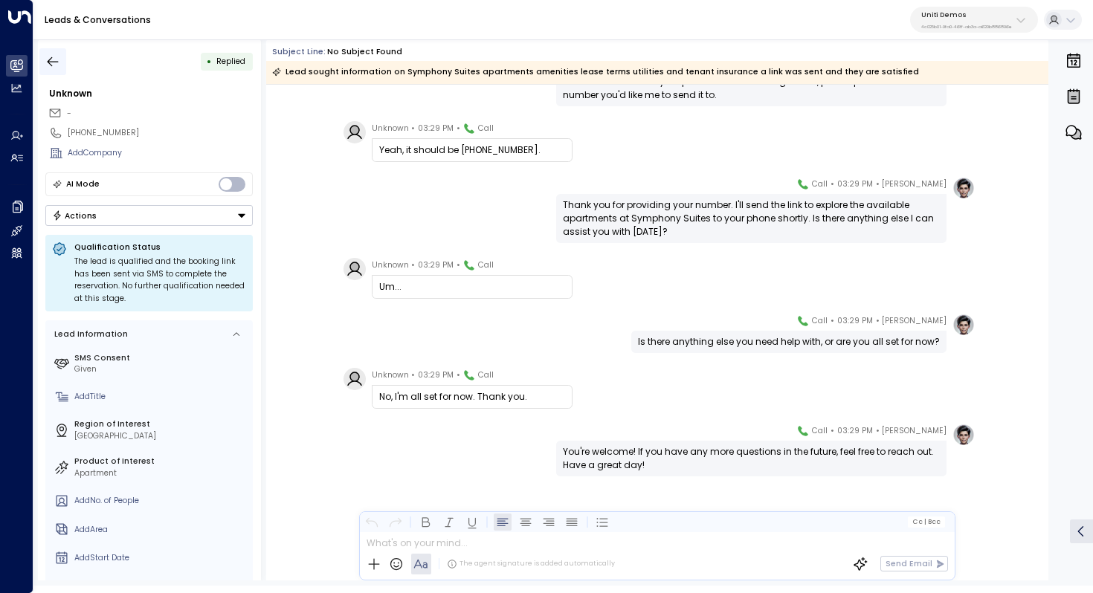
click at [46, 58] on icon "button" at bounding box center [52, 61] width 15 height 15
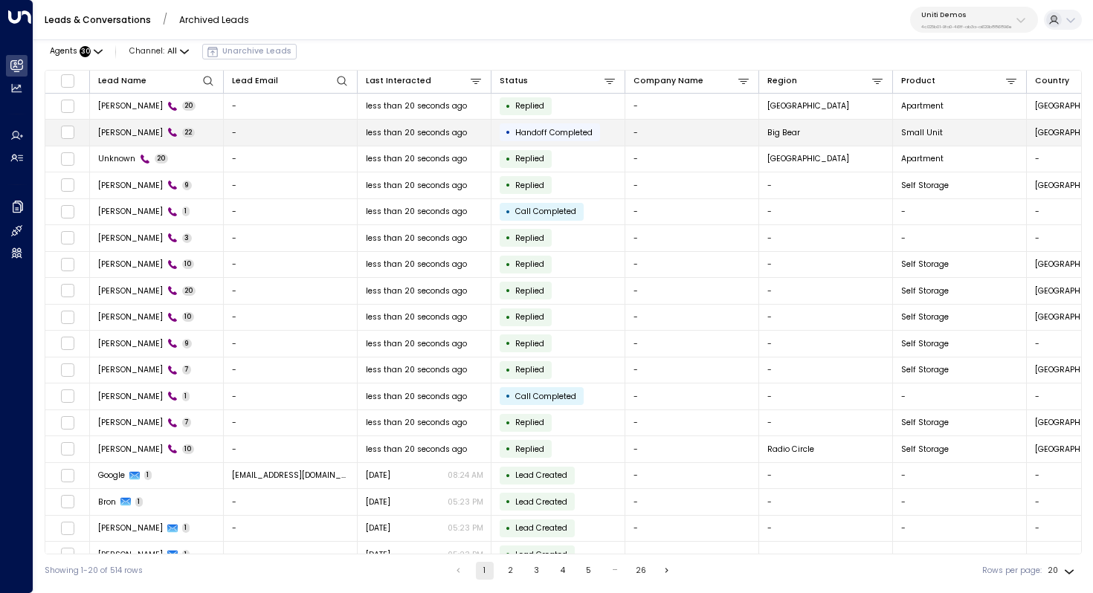
click at [151, 129] on span "Francesco De Camilli" at bounding box center [130, 132] width 65 height 11
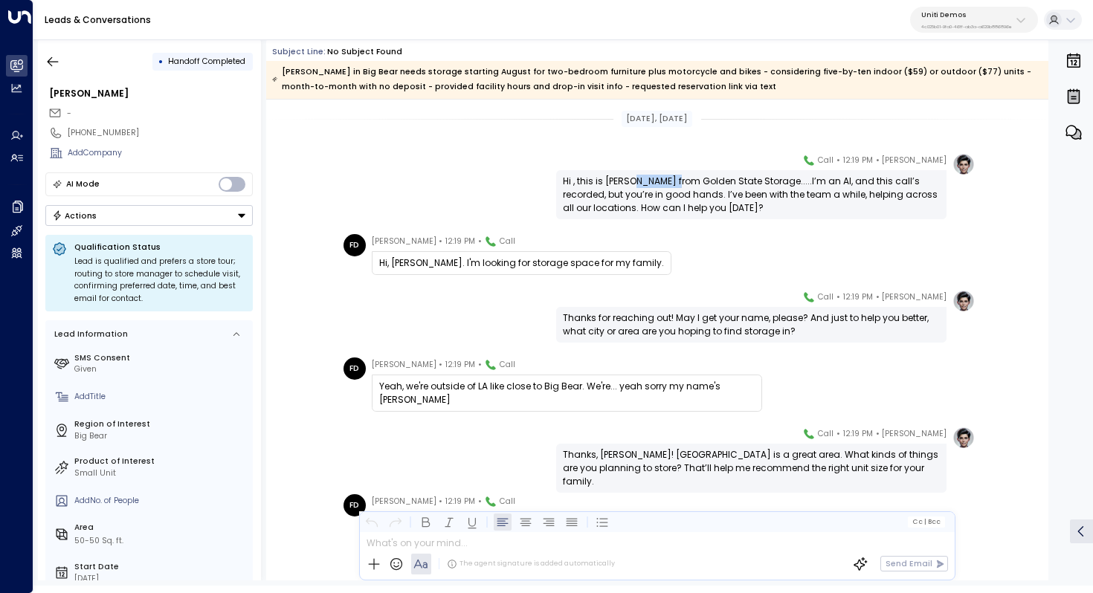
drag, startPoint x: 628, startPoint y: 175, endPoint x: 669, endPoint y: 175, distance: 40.9
click at [669, 175] on div "Hi , this is Giselle from Golden State Storage.....I’m an AI, and this call’s r…" at bounding box center [751, 195] width 377 height 40
drag, startPoint x: 621, startPoint y: 115, endPoint x: 665, endPoint y: 115, distance: 43.9
click at [665, 115] on div "Jul 01, 2 months ago" at bounding box center [657, 119] width 71 height 16
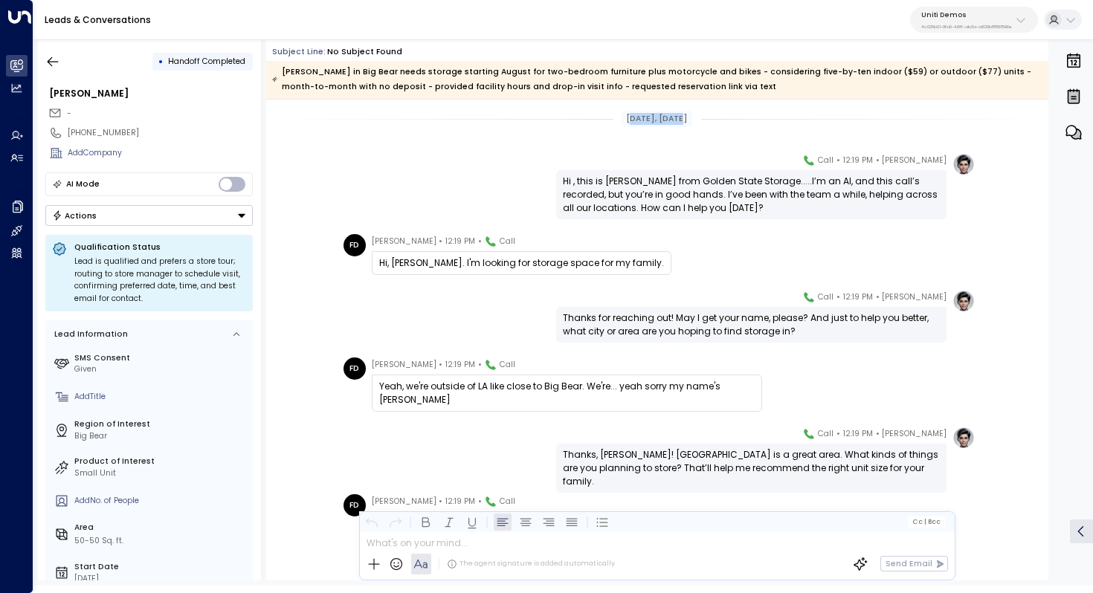
click at [665, 115] on div "Jul 01, 2 months ago" at bounding box center [657, 119] width 71 height 16
click at [52, 57] on icon "button" at bounding box center [52, 61] width 15 height 15
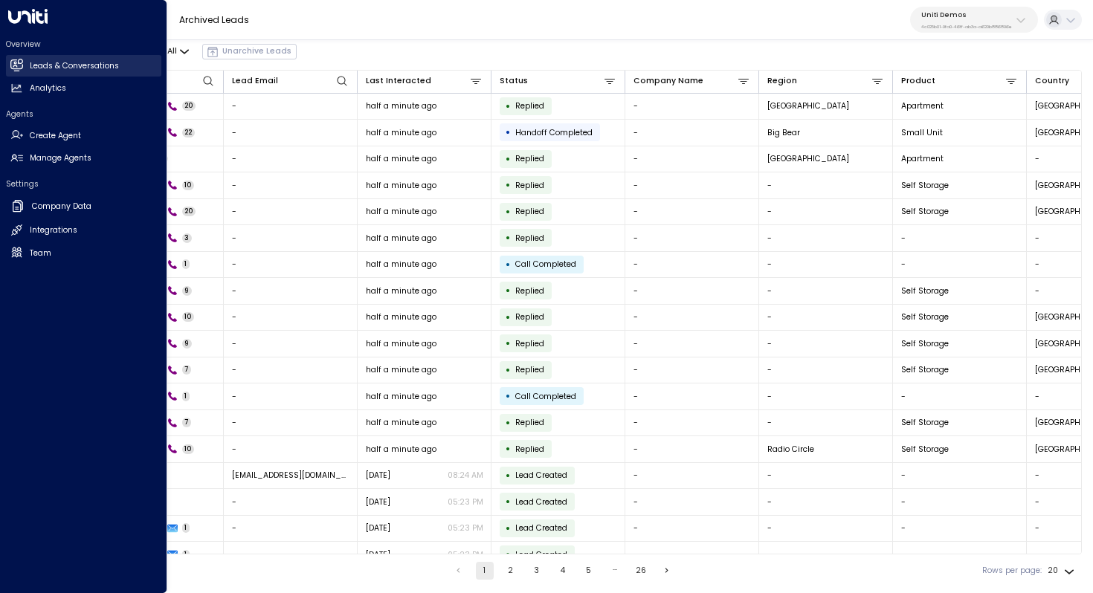
click at [97, 63] on h2 "Leads & Conversations" at bounding box center [74, 66] width 89 height 12
